Goal: Find specific fact: Find specific fact

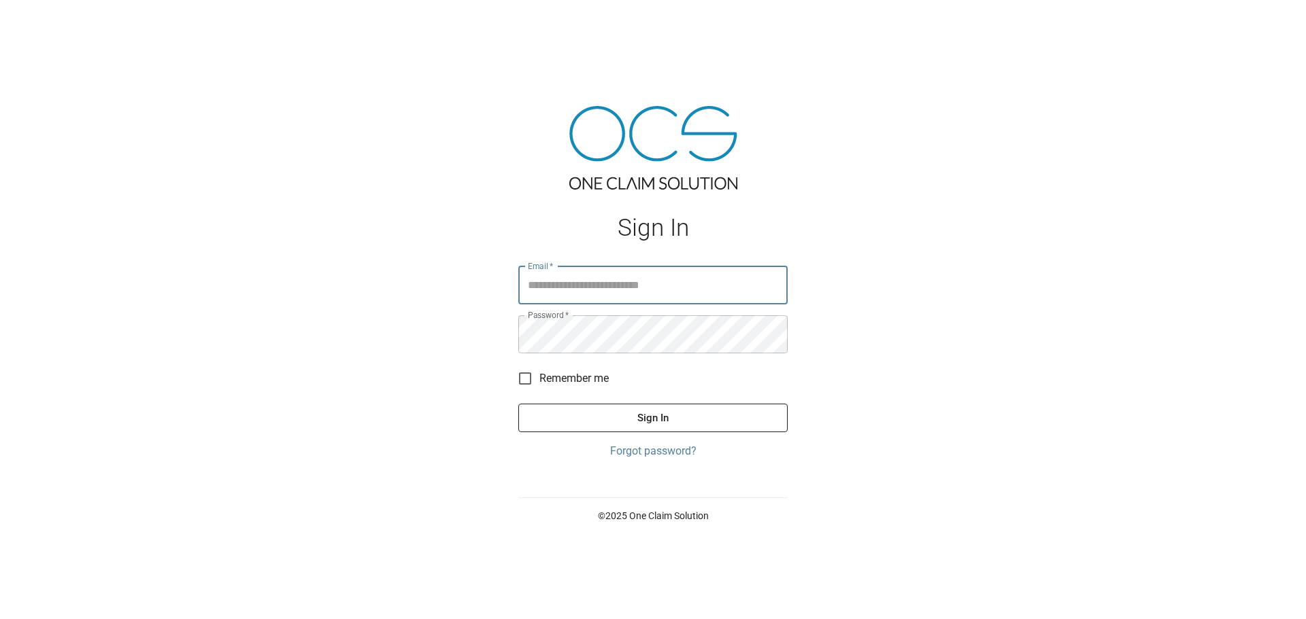
type input "**********"
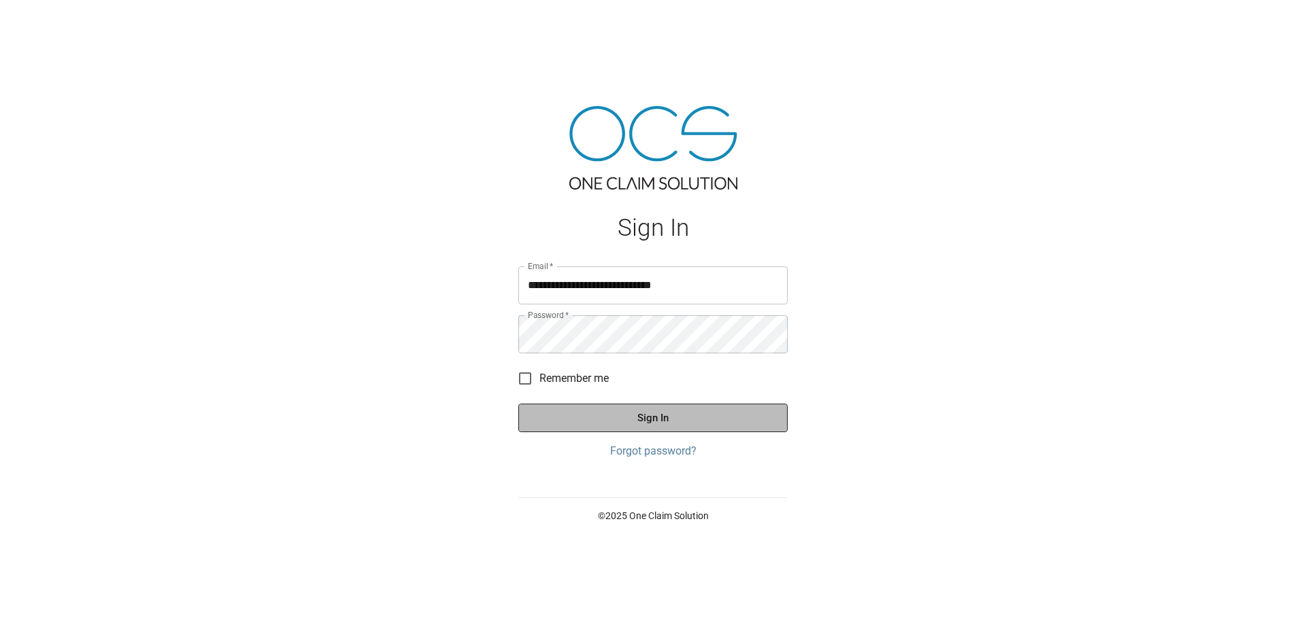
click at [687, 411] on button "Sign In" at bounding box center [652, 418] width 269 height 29
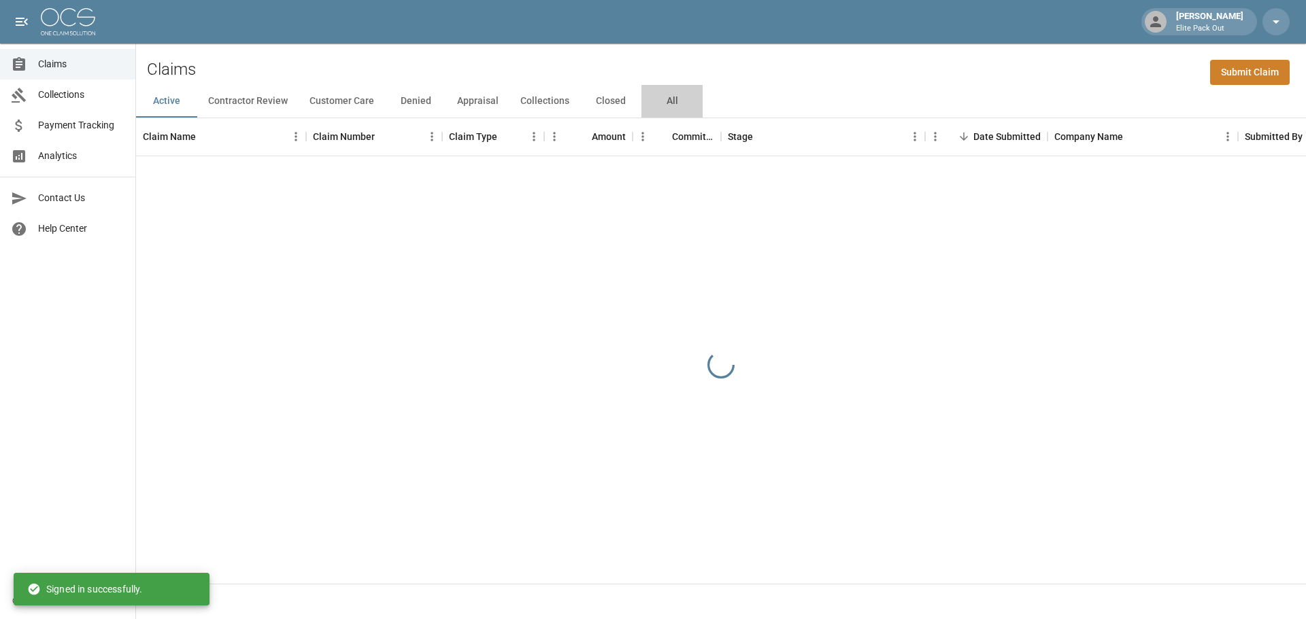
click at [670, 105] on button "All" at bounding box center [671, 101] width 61 height 33
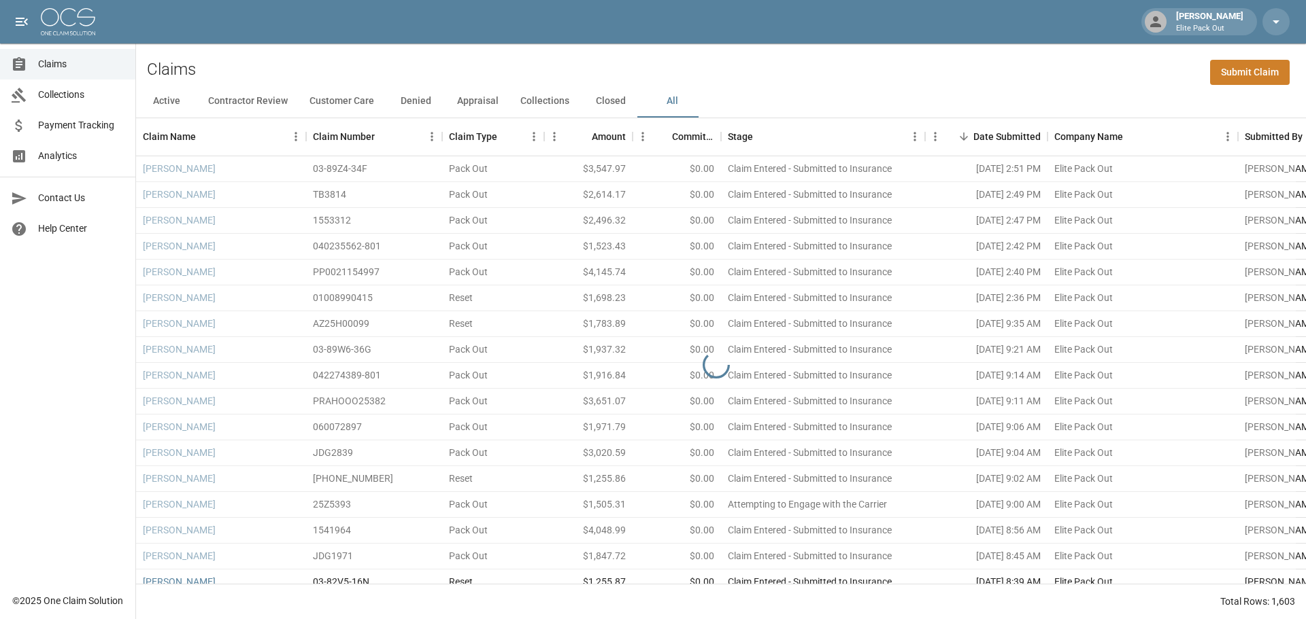
click at [1017, 72] on div "Claims Submit Claim" at bounding box center [721, 64] width 1170 height 41
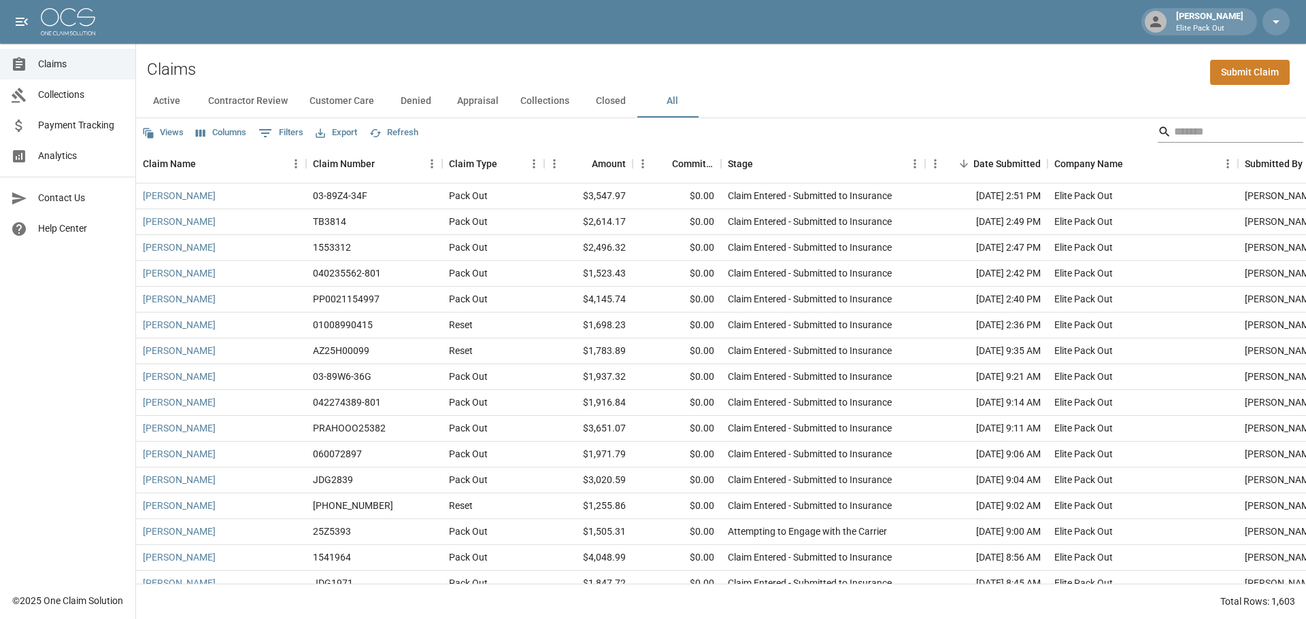
click at [1174, 131] on input "Search" at bounding box center [1228, 132] width 109 height 22
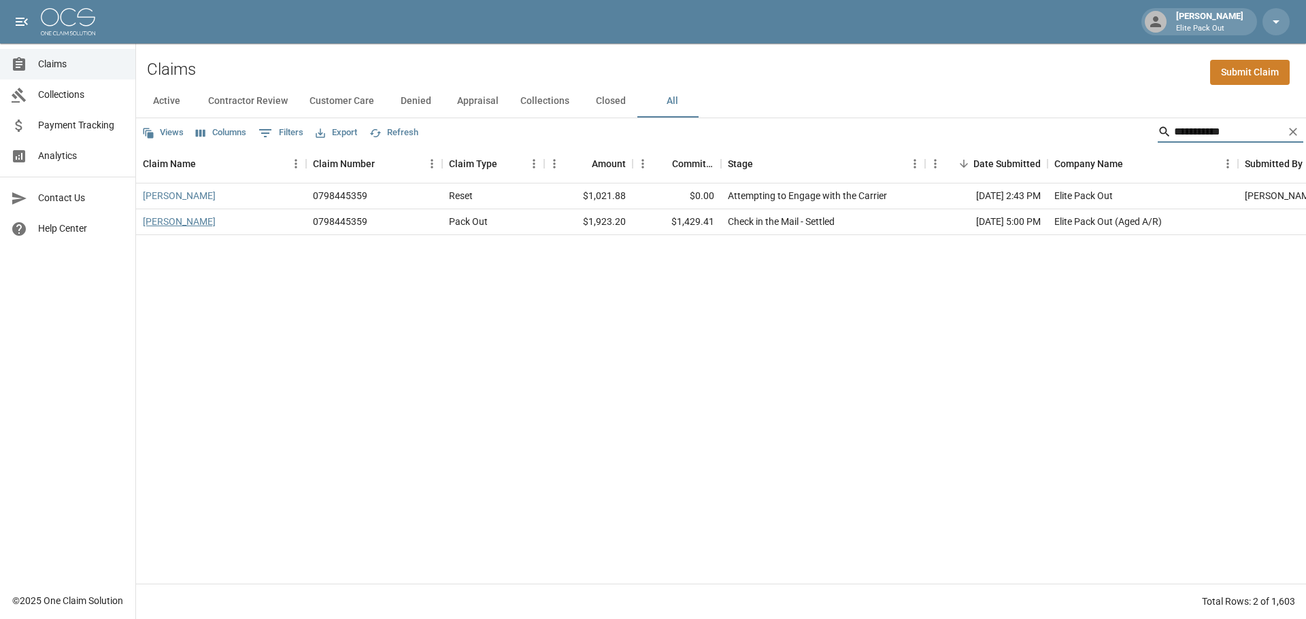
type input "**********"
click at [156, 220] on link "[PERSON_NAME]" at bounding box center [179, 222] width 73 height 14
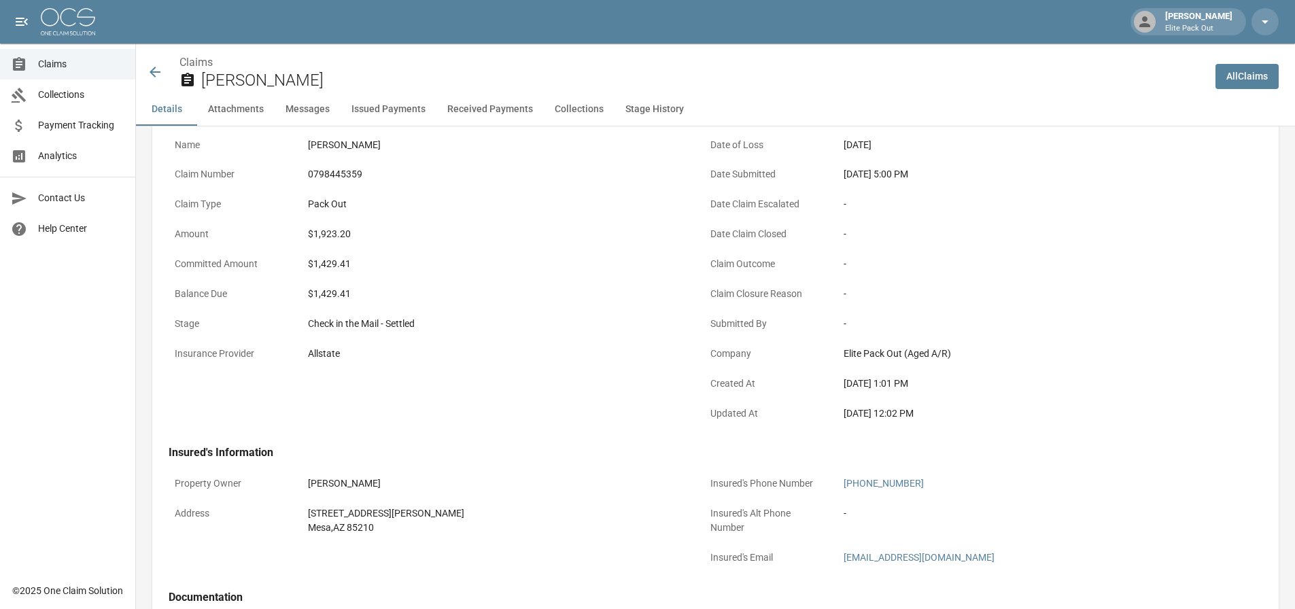
scroll to position [136, 0]
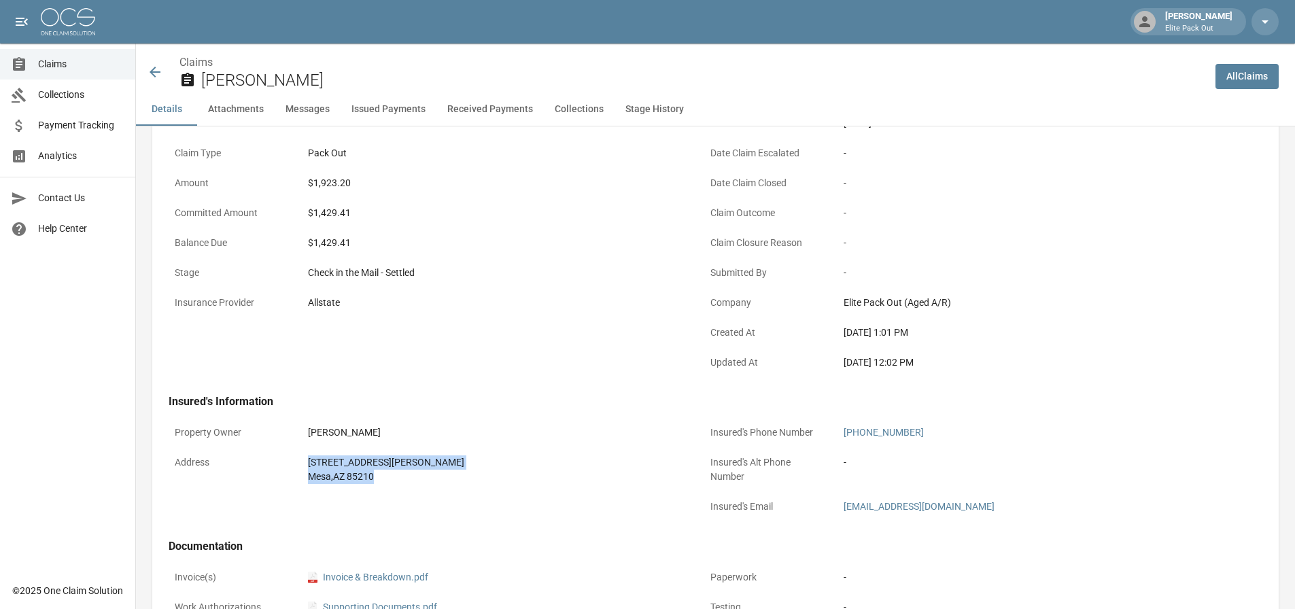
drag, startPoint x: 304, startPoint y: 458, endPoint x: 460, endPoint y: 497, distance: 160.6
click at [460, 497] on div "Property Owner [PERSON_NAME] Address [STREET_ADDRESS][PERSON_NAME]" at bounding box center [420, 463] width 536 height 120
copy div "[STREET_ADDRESS][PERSON_NAME]"
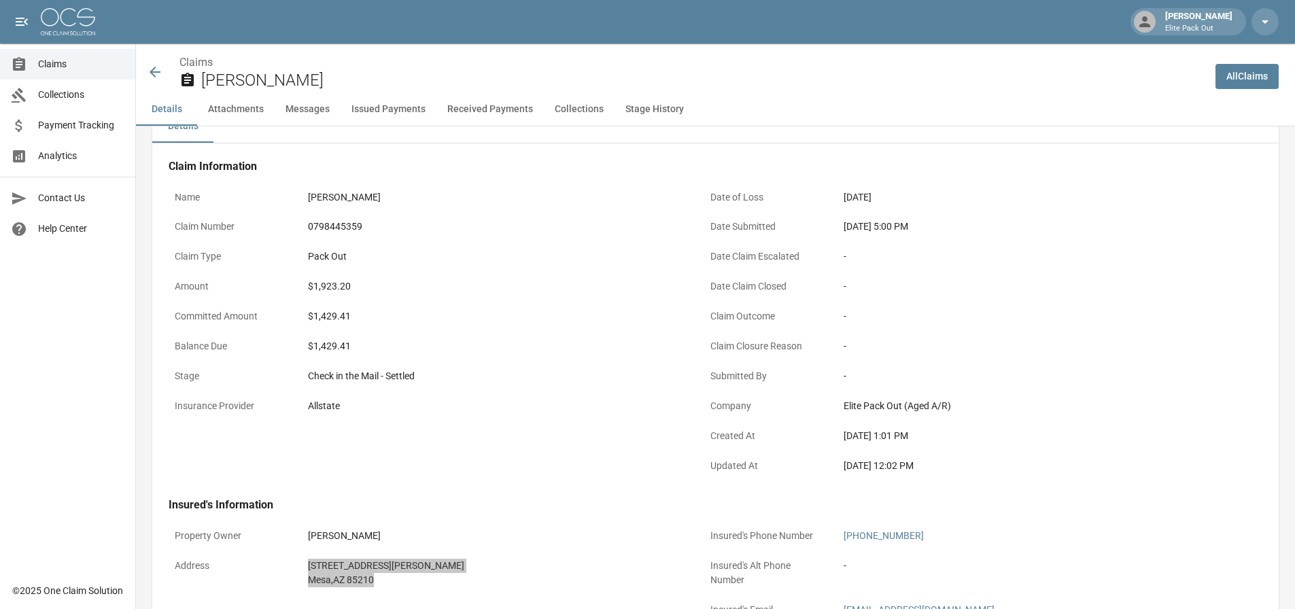
scroll to position [0, 0]
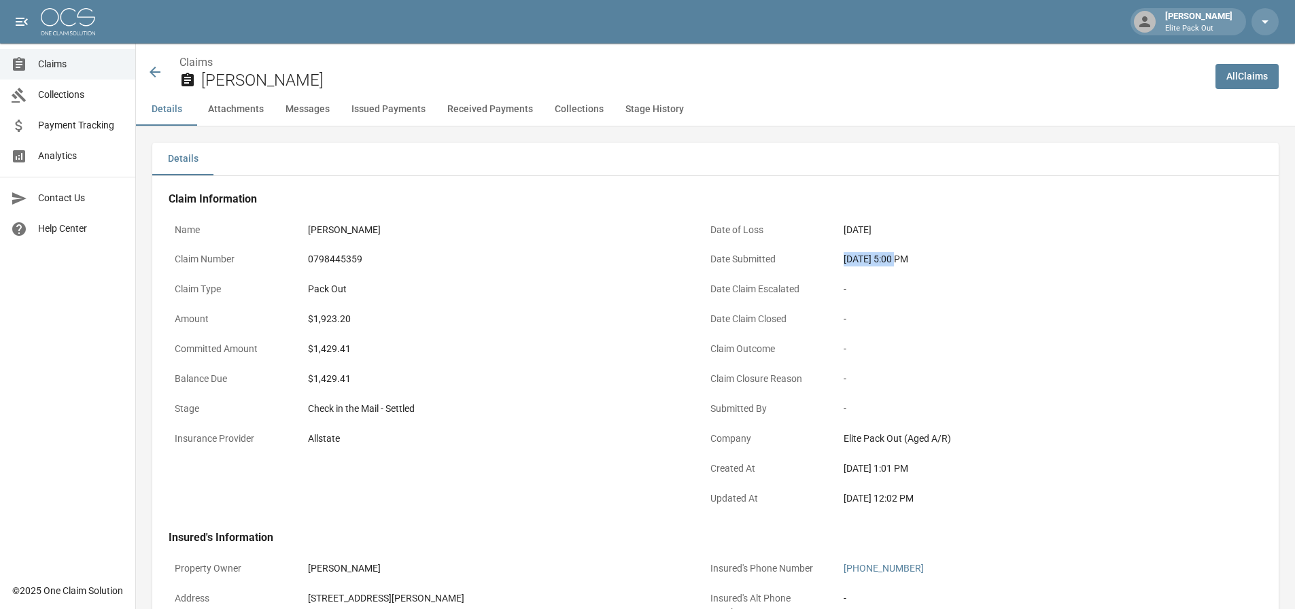
drag, startPoint x: 840, startPoint y: 265, endPoint x: 890, endPoint y: 262, distance: 49.7
click at [890, 262] on div "[DATE] 5:00 PM" at bounding box center [1031, 259] width 386 height 27
copy div "[DATE]"
click at [345, 254] on div "0798445359" at bounding box center [495, 259] width 374 height 14
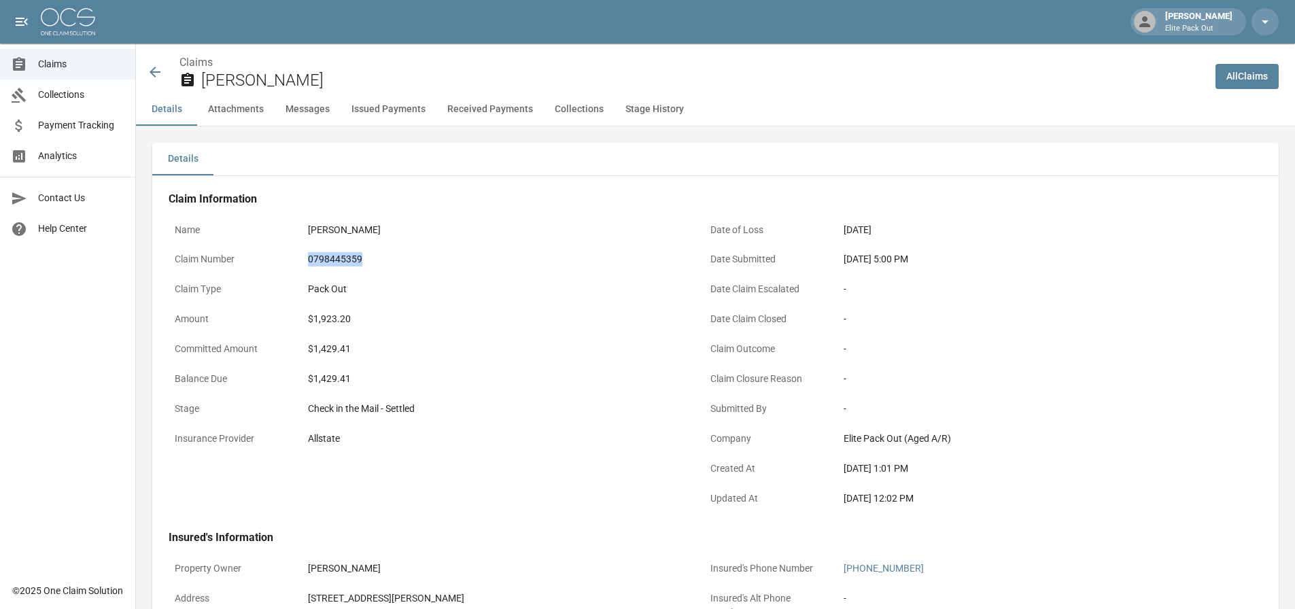
click at [345, 254] on div "0798445359" at bounding box center [495, 259] width 374 height 14
copy div "0798445359"
click at [333, 320] on div "$1,923.20" at bounding box center [495, 319] width 374 height 14
copy div "1,923.20"
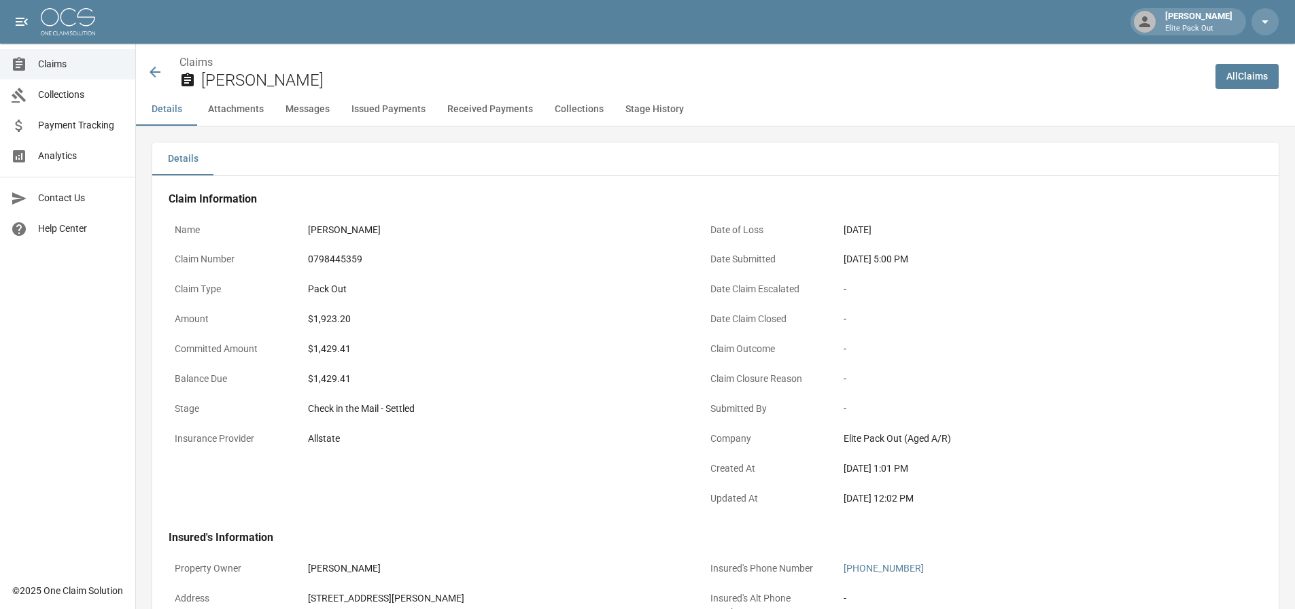
click at [333, 381] on div "$1,429.41" at bounding box center [495, 379] width 374 height 14
copy div "1,429.41"
click at [157, 73] on icon at bounding box center [155, 72] width 11 height 11
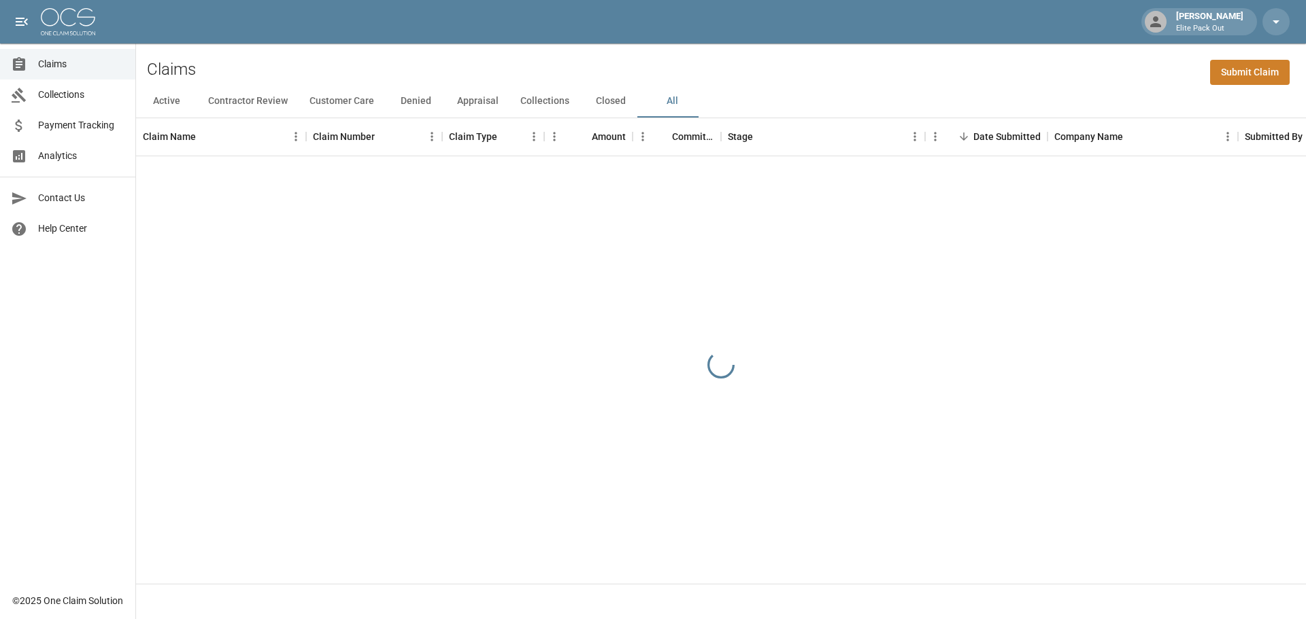
click at [1015, 86] on div "Active Contractor Review Customer Care Denied Appraisal Collections Closed All" at bounding box center [721, 101] width 1170 height 33
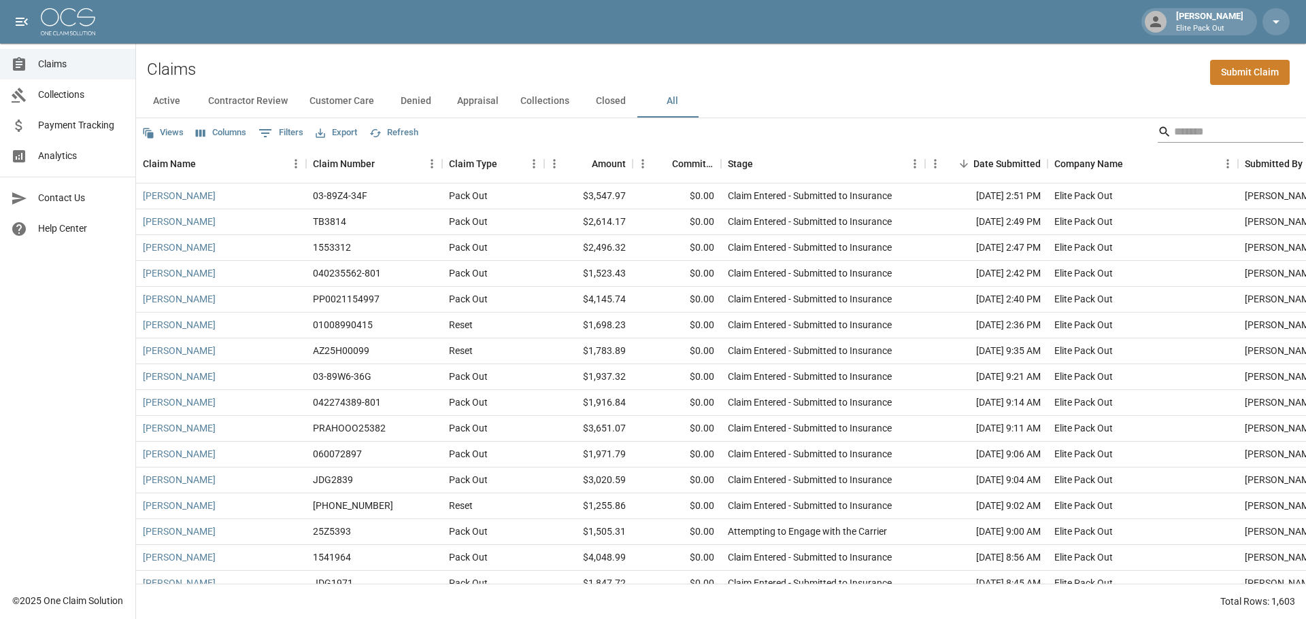
click at [1214, 136] on input "Search" at bounding box center [1228, 132] width 109 height 22
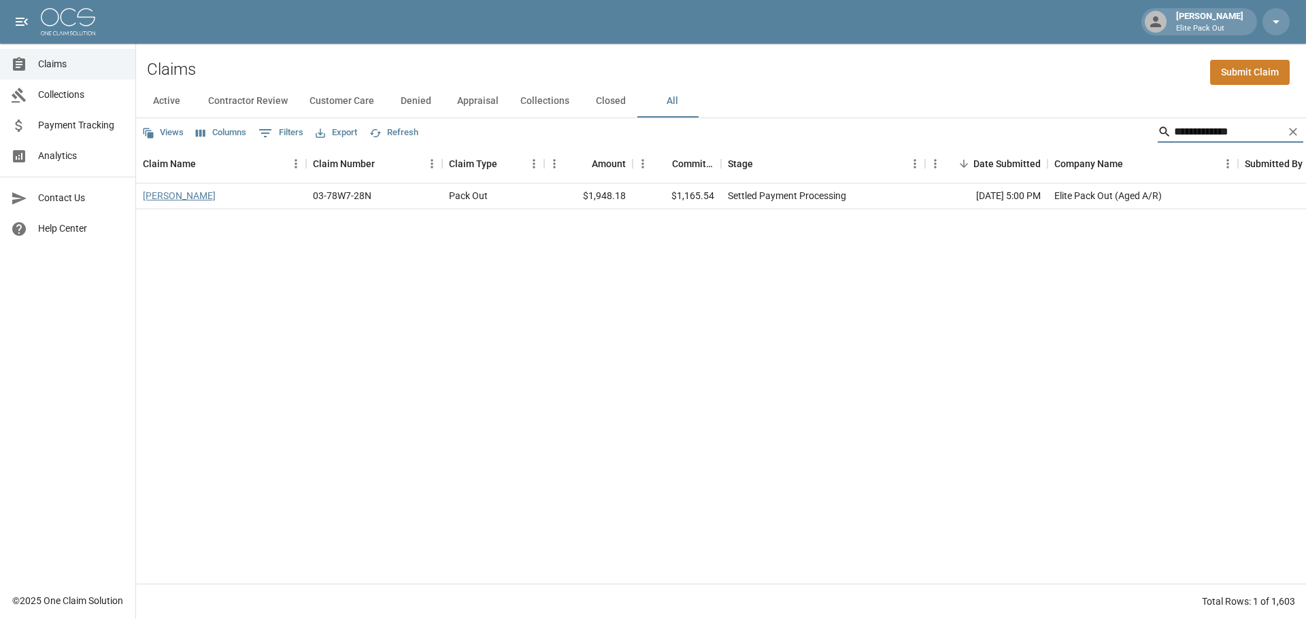
type input "**********"
click at [194, 197] on link "[PERSON_NAME]" at bounding box center [179, 196] width 73 height 14
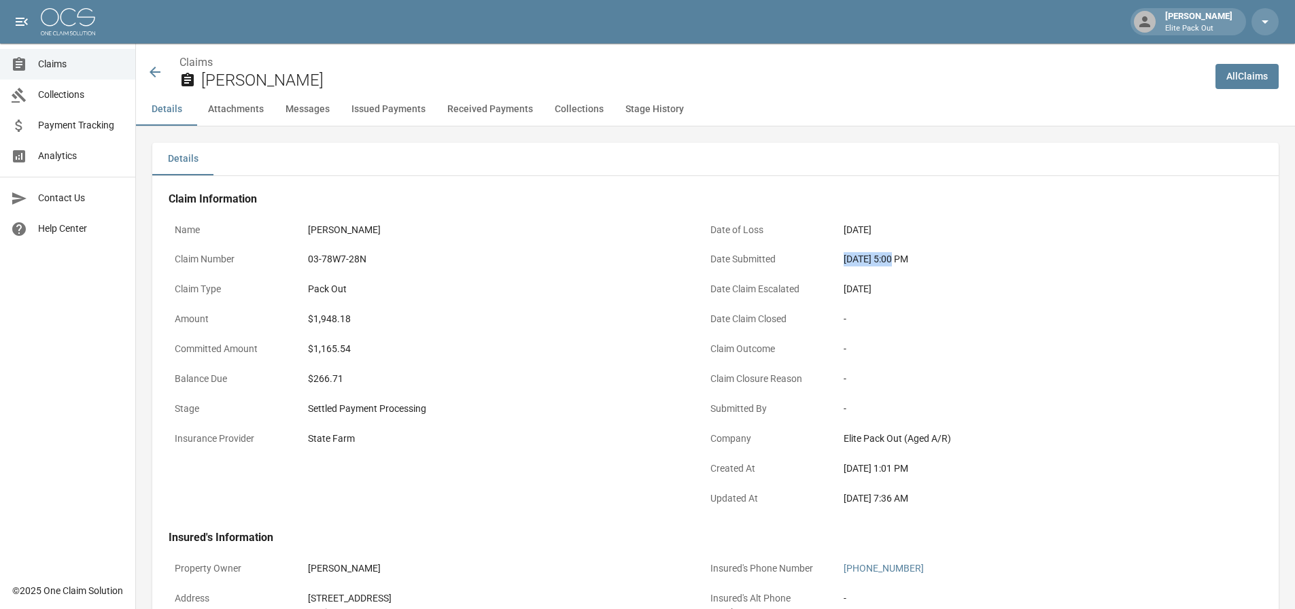
drag, startPoint x: 843, startPoint y: 262, endPoint x: 891, endPoint y: 261, distance: 48.3
click at [891, 261] on div "[DATE] 5:00 PM" at bounding box center [1031, 259] width 386 height 27
copy div "[DATE]"
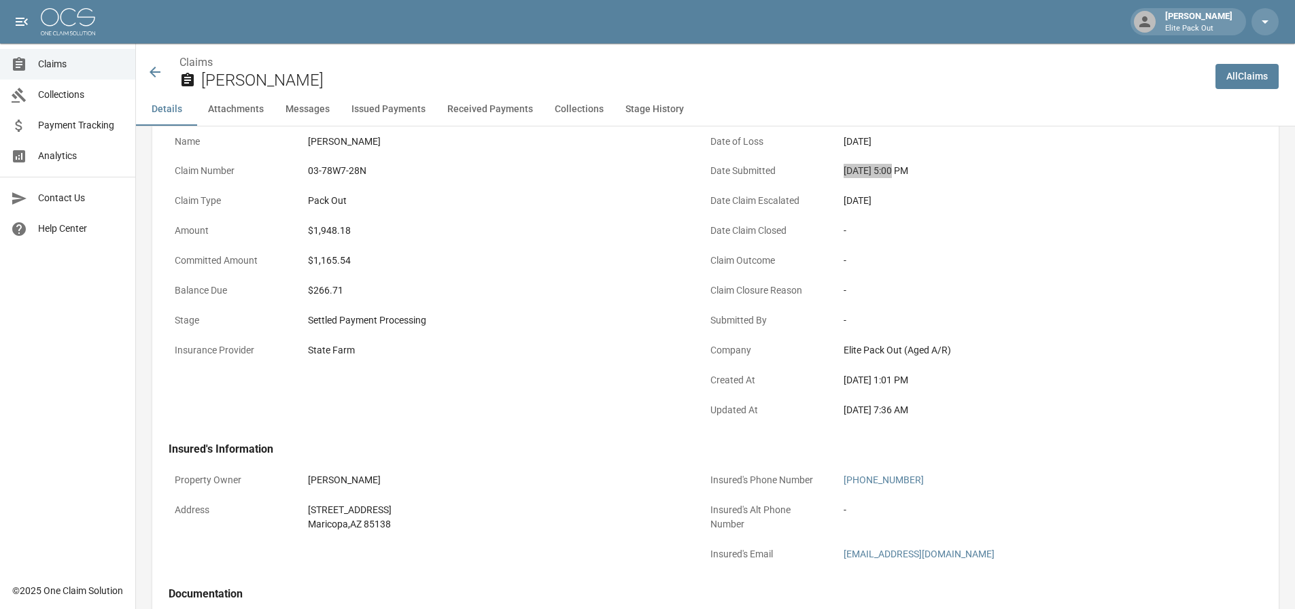
scroll to position [136, 0]
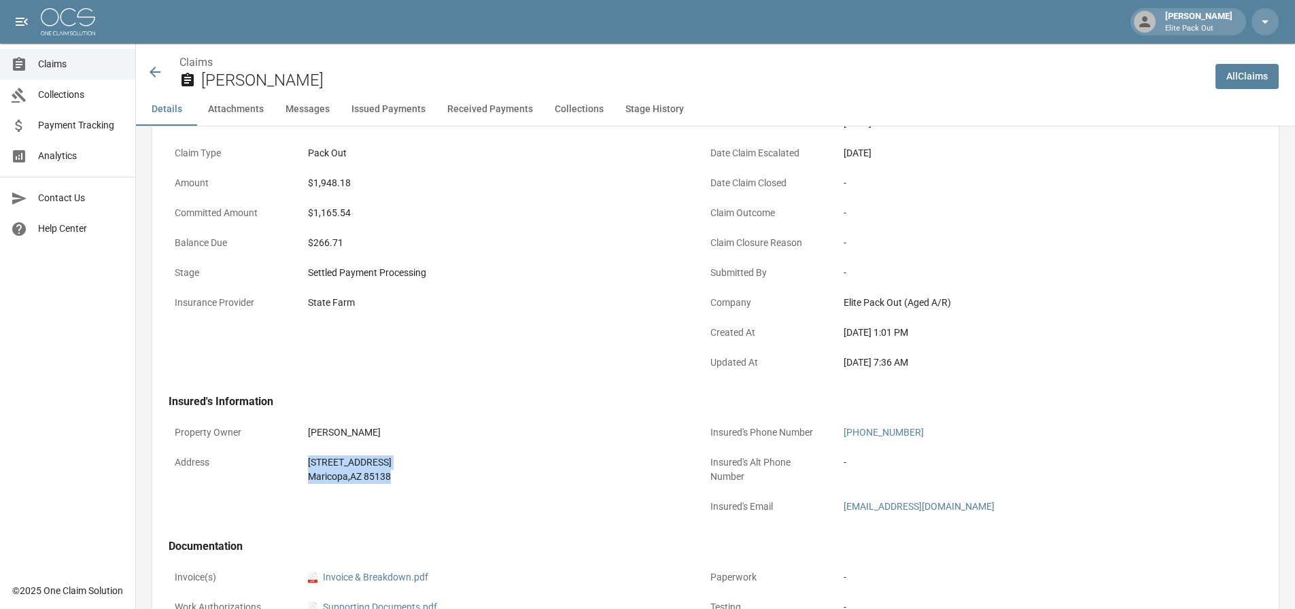
drag, startPoint x: 303, startPoint y: 459, endPoint x: 399, endPoint y: 479, distance: 98.0
click at [399, 479] on div "[STREET_ADDRESS]" at bounding box center [495, 469] width 386 height 41
copy div "[STREET_ADDRESS]"
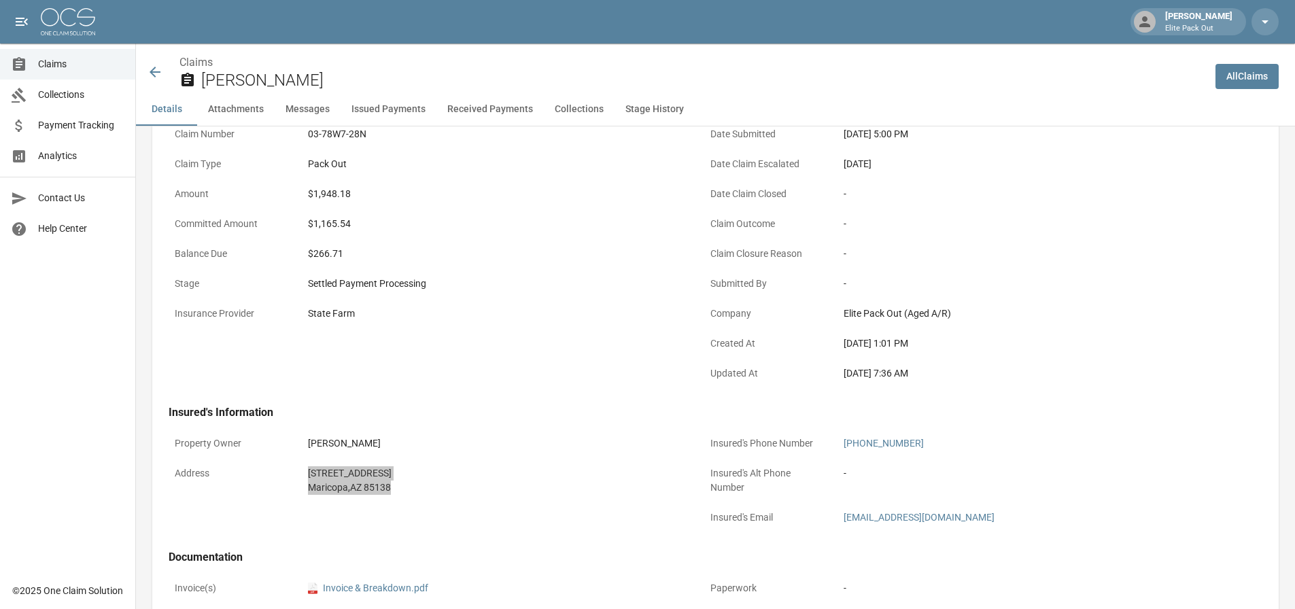
scroll to position [0, 0]
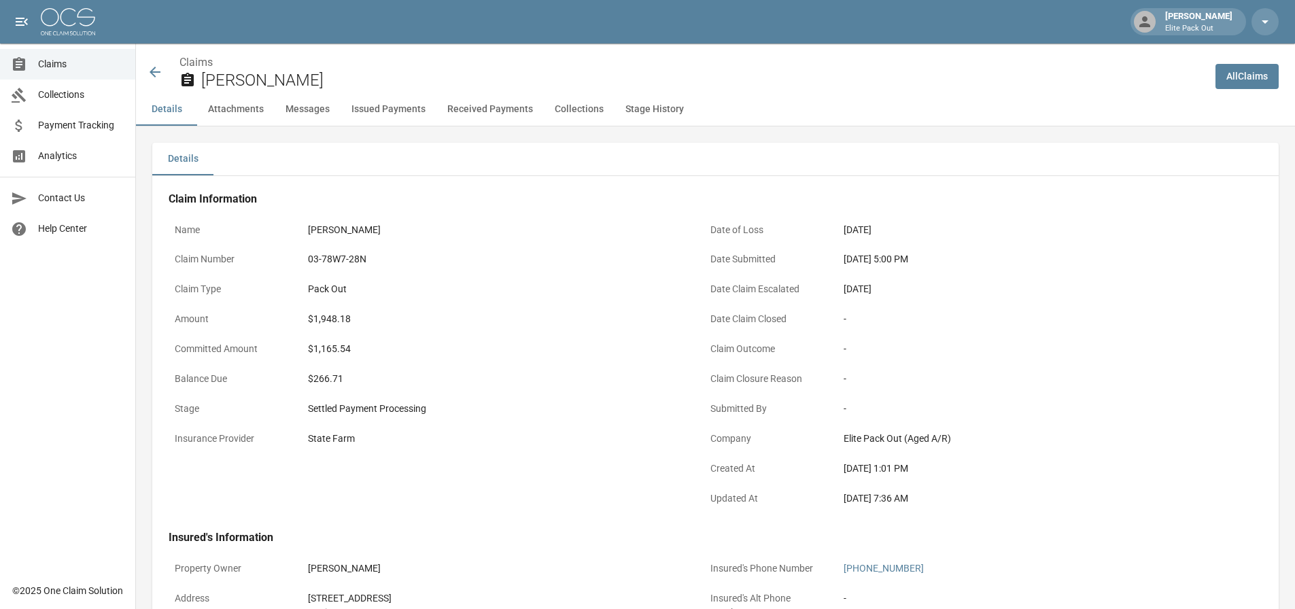
click at [322, 259] on div "03-78W7-28N" at bounding box center [495, 259] width 374 height 14
copy div "03-78W7-28N"
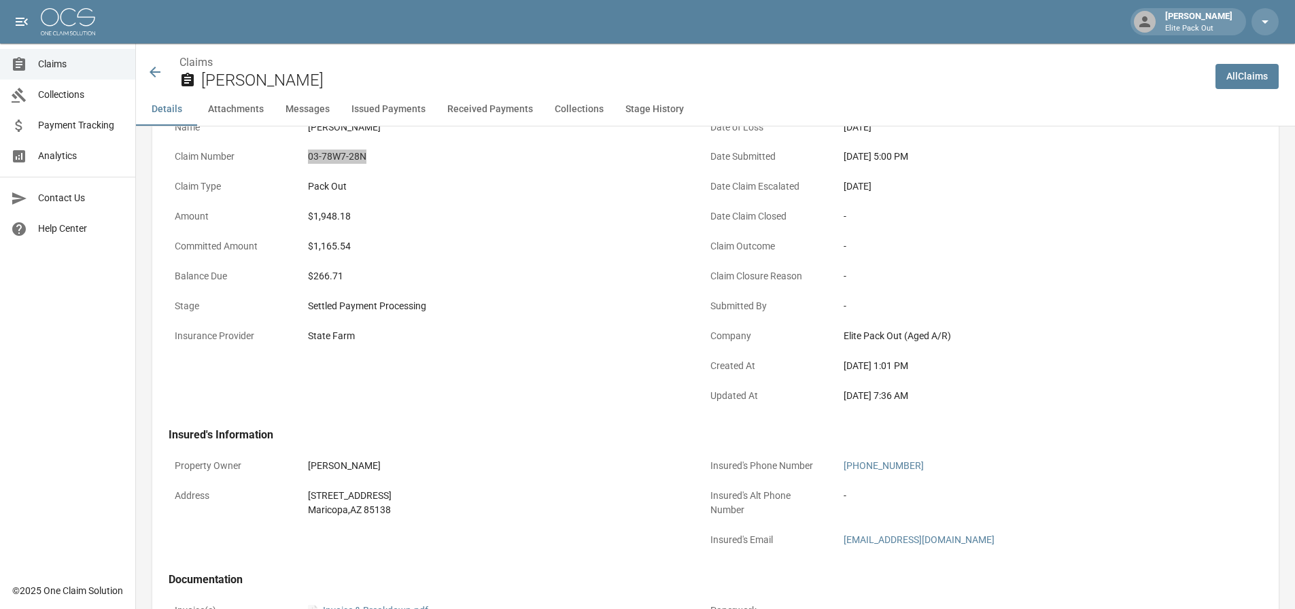
scroll to position [136, 0]
